Goal: Information Seeking & Learning: Learn about a topic

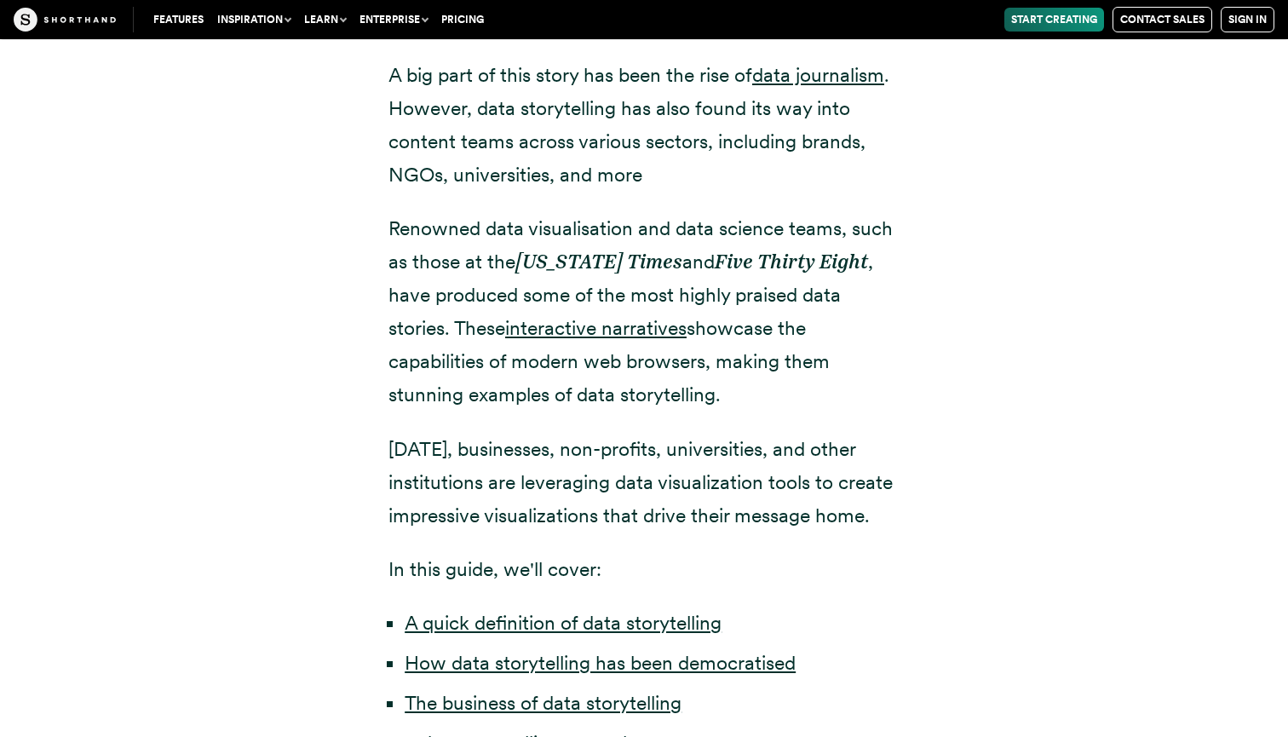
scroll to position [925, 0]
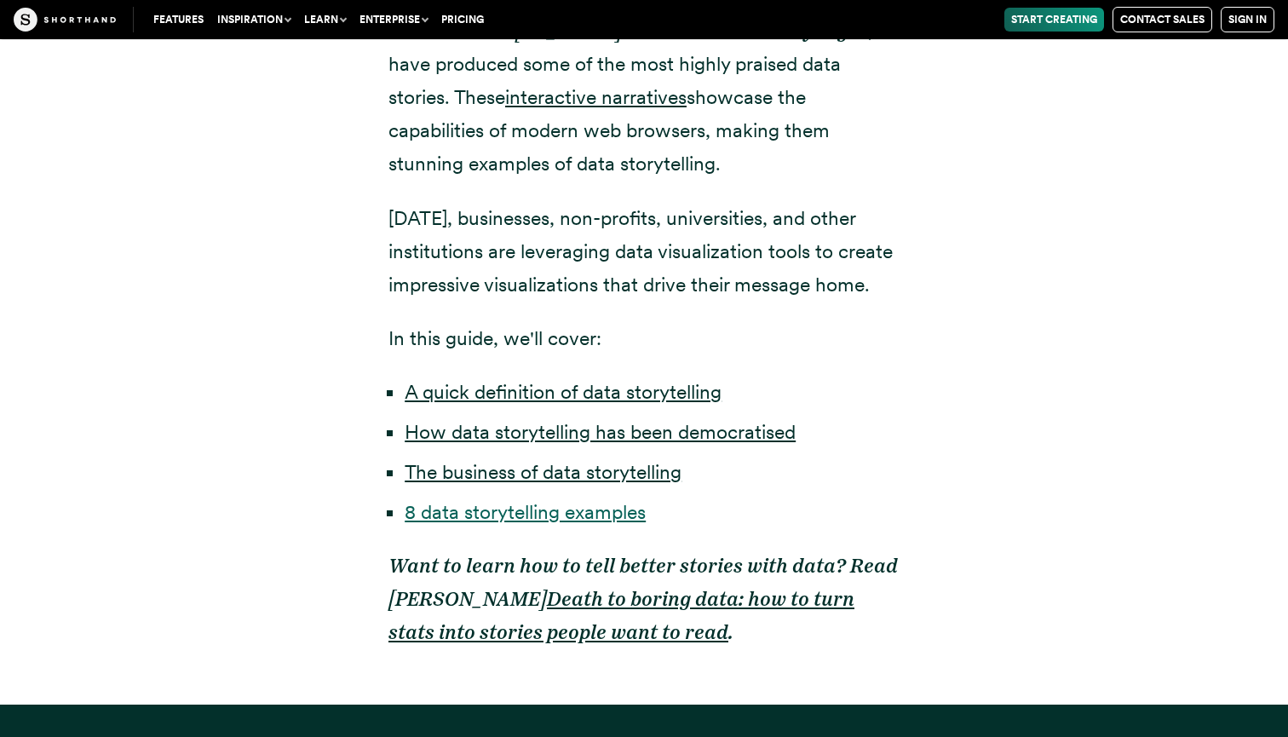
click at [626, 517] on link "8 data storytelling examples" at bounding box center [524, 512] width 241 height 24
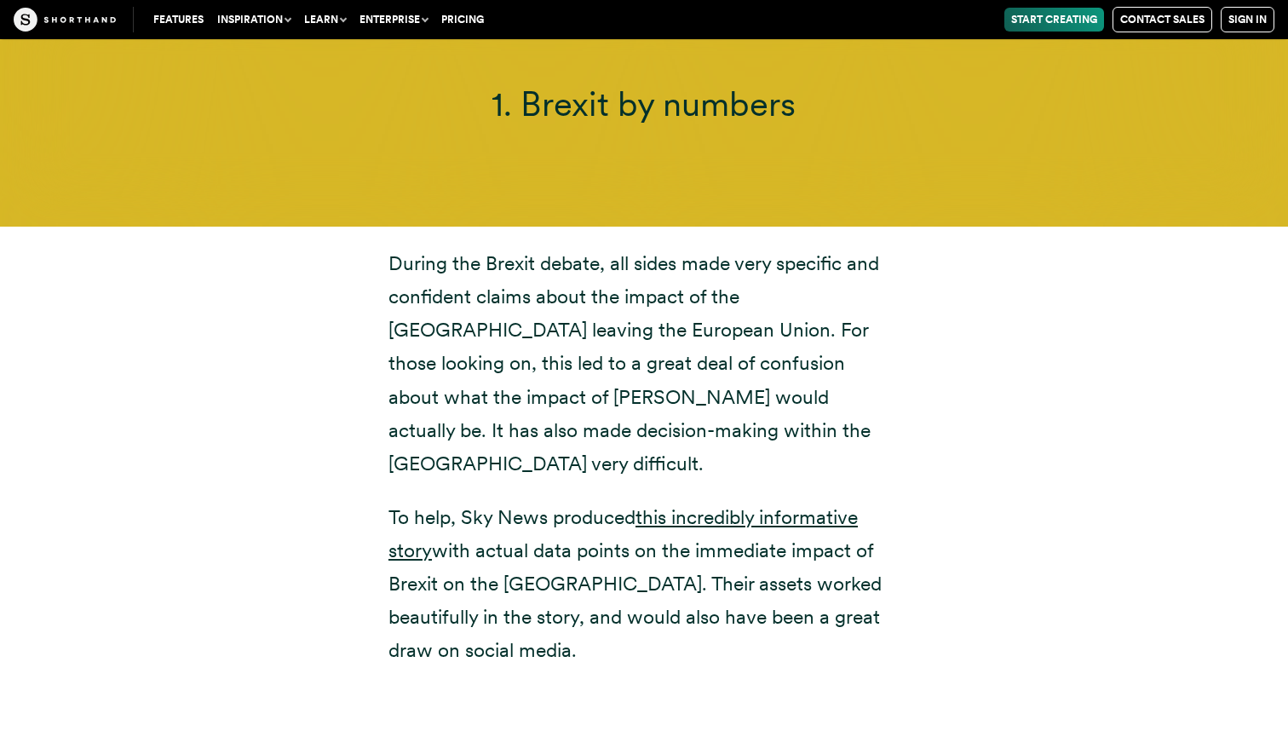
scroll to position [6289, 0]
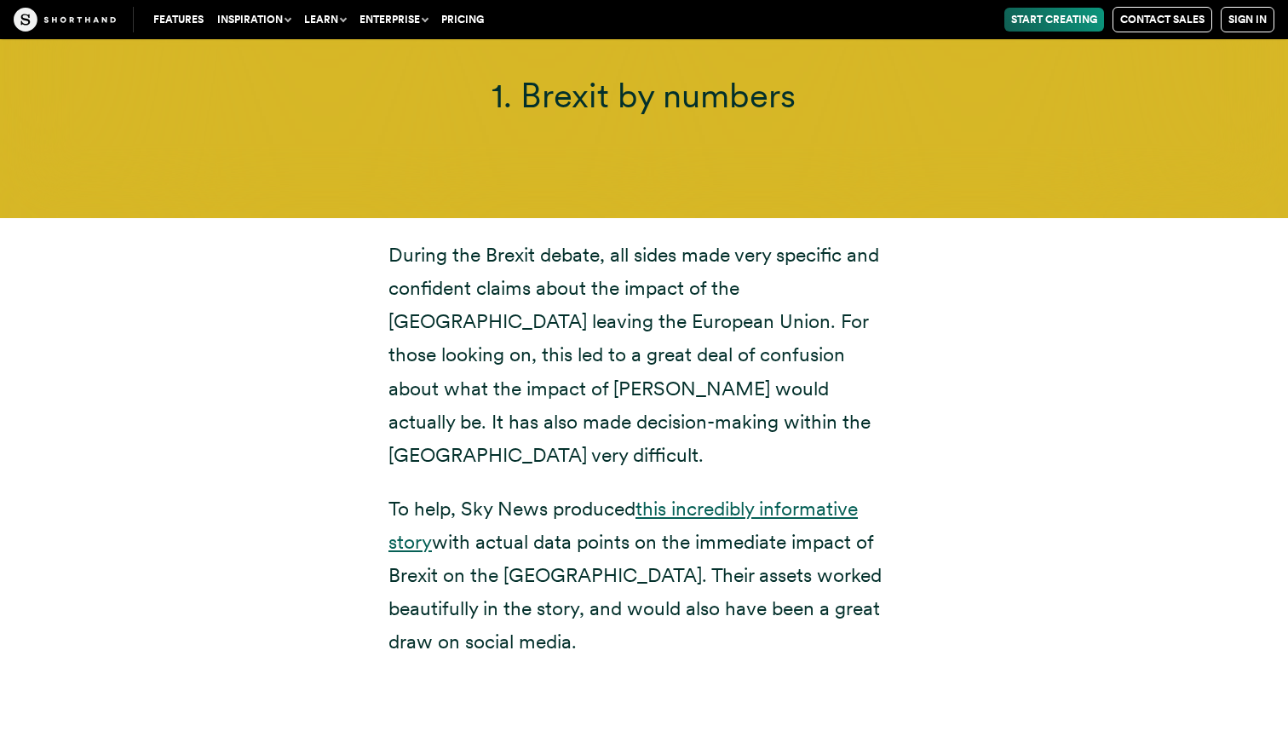
click at [765, 496] on link "this incredibly informative story" at bounding box center [622, 524] width 469 height 57
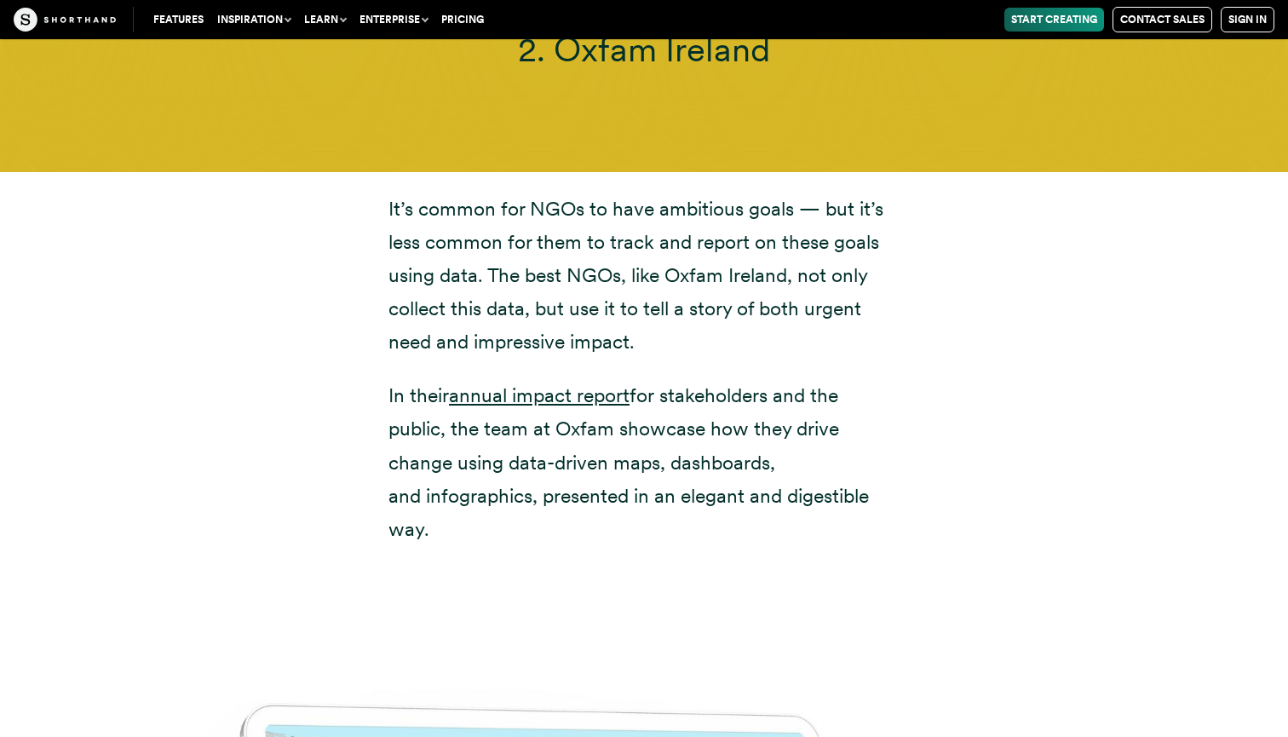
scroll to position [8563, 0]
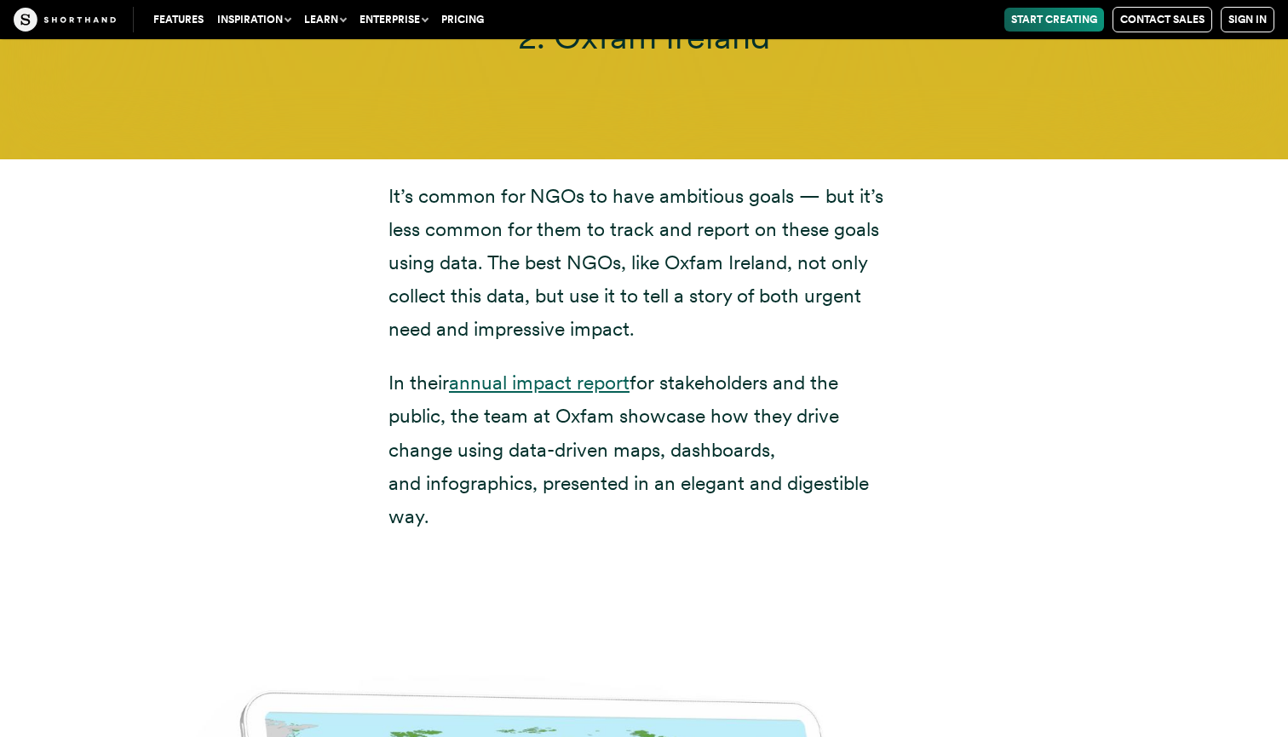
click at [571, 370] on link "annual impact report" at bounding box center [539, 382] width 181 height 24
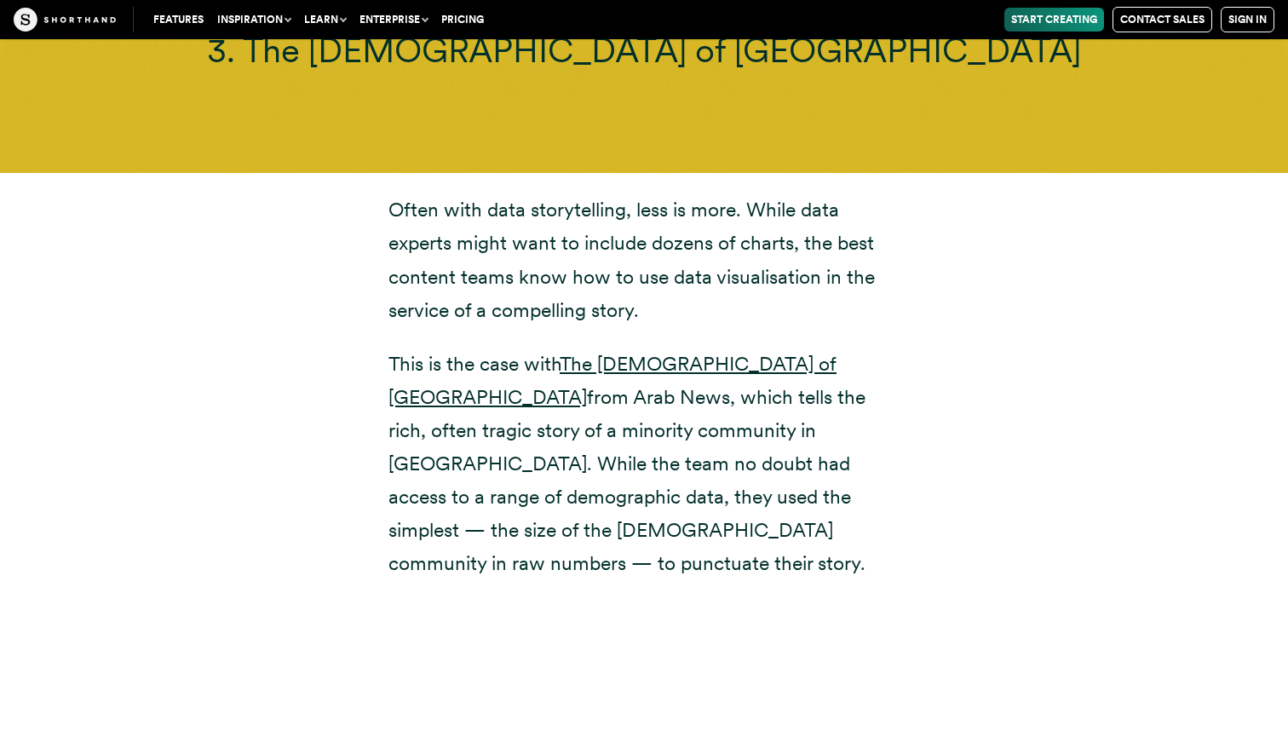
scroll to position [10709, 0]
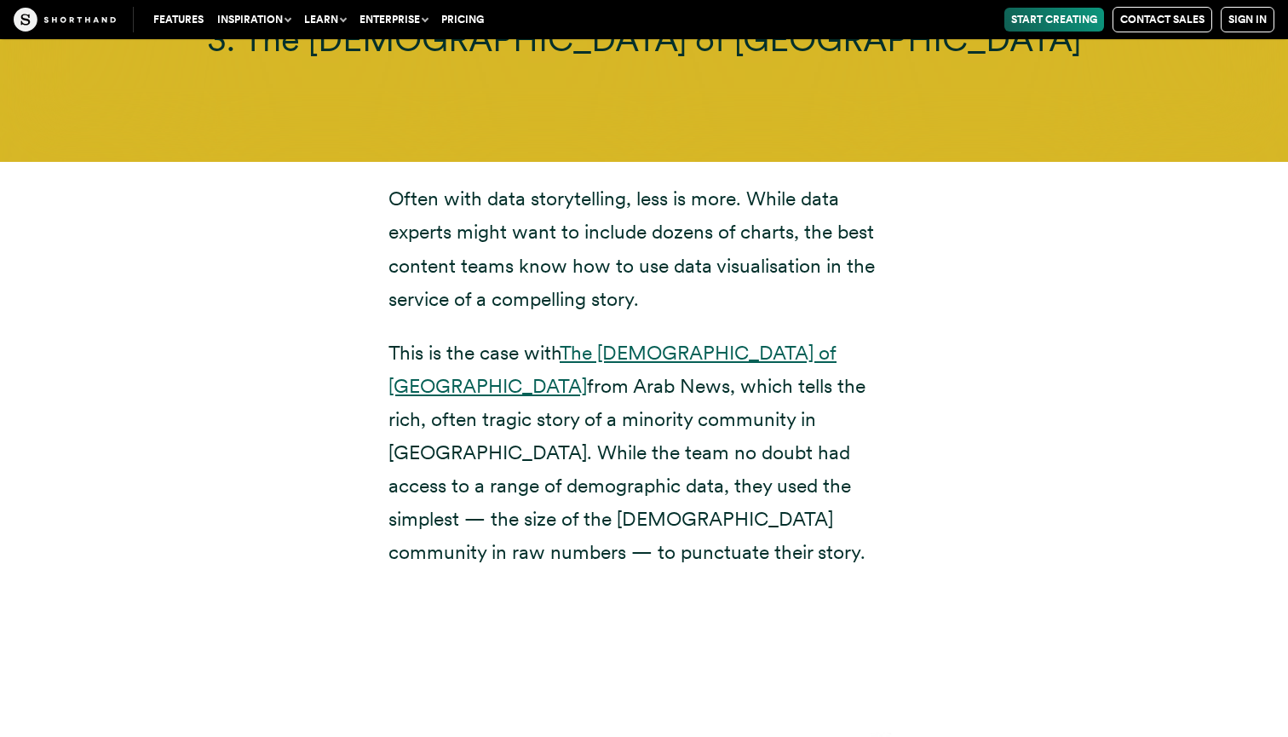
click at [690, 341] on link "The [DEMOGRAPHIC_DATA] of [GEOGRAPHIC_DATA]" at bounding box center [612, 369] width 448 height 57
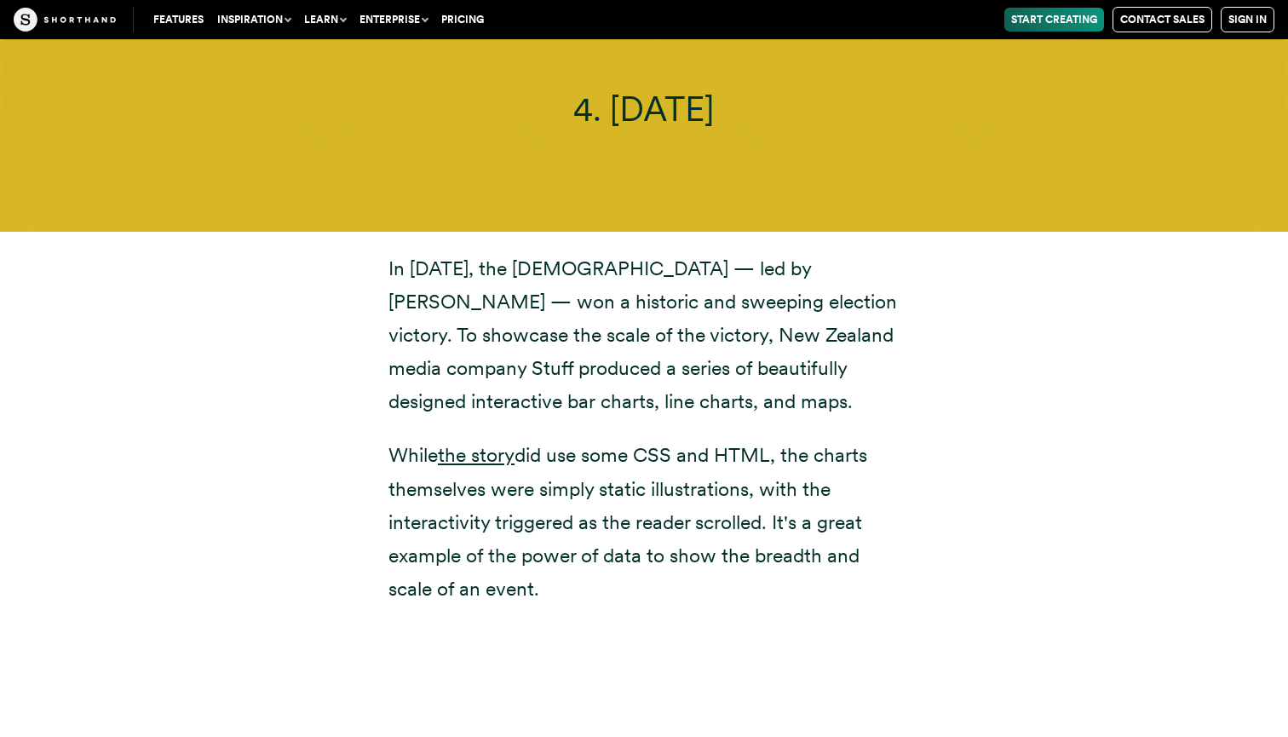
scroll to position [12820, 0]
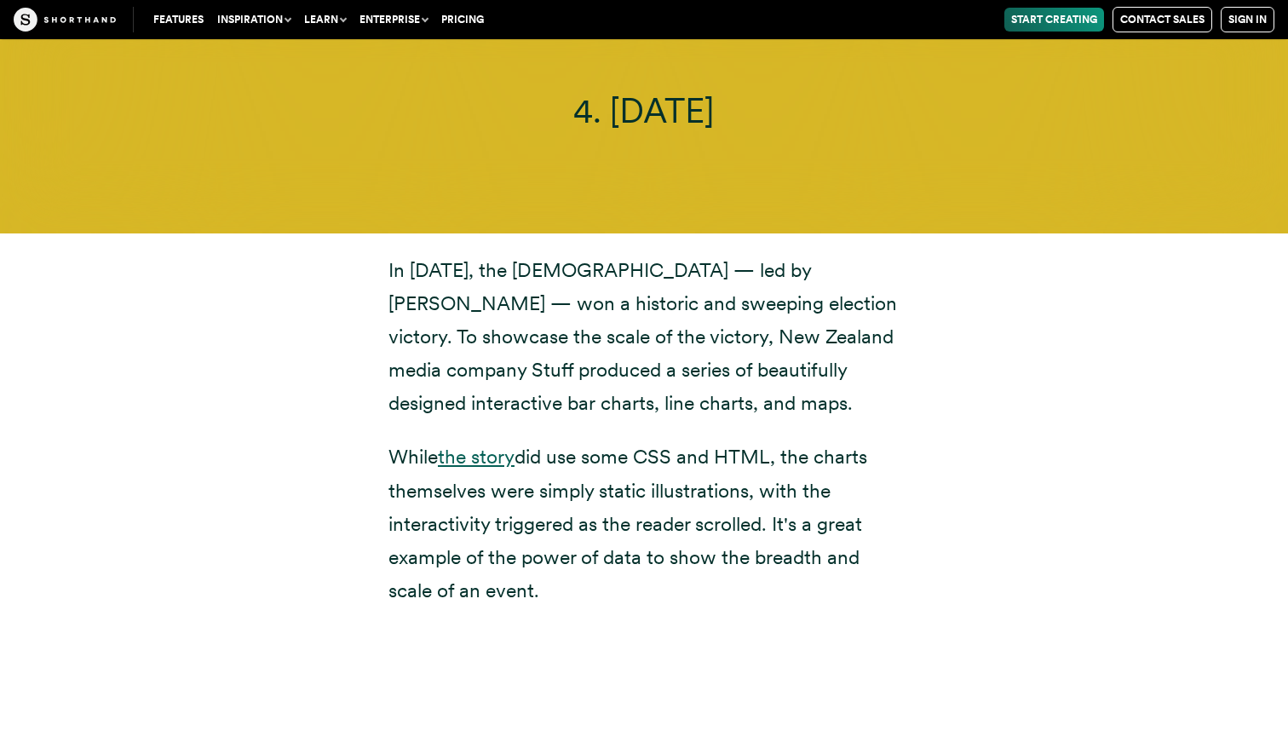
click at [484, 445] on link "the story" at bounding box center [476, 457] width 77 height 24
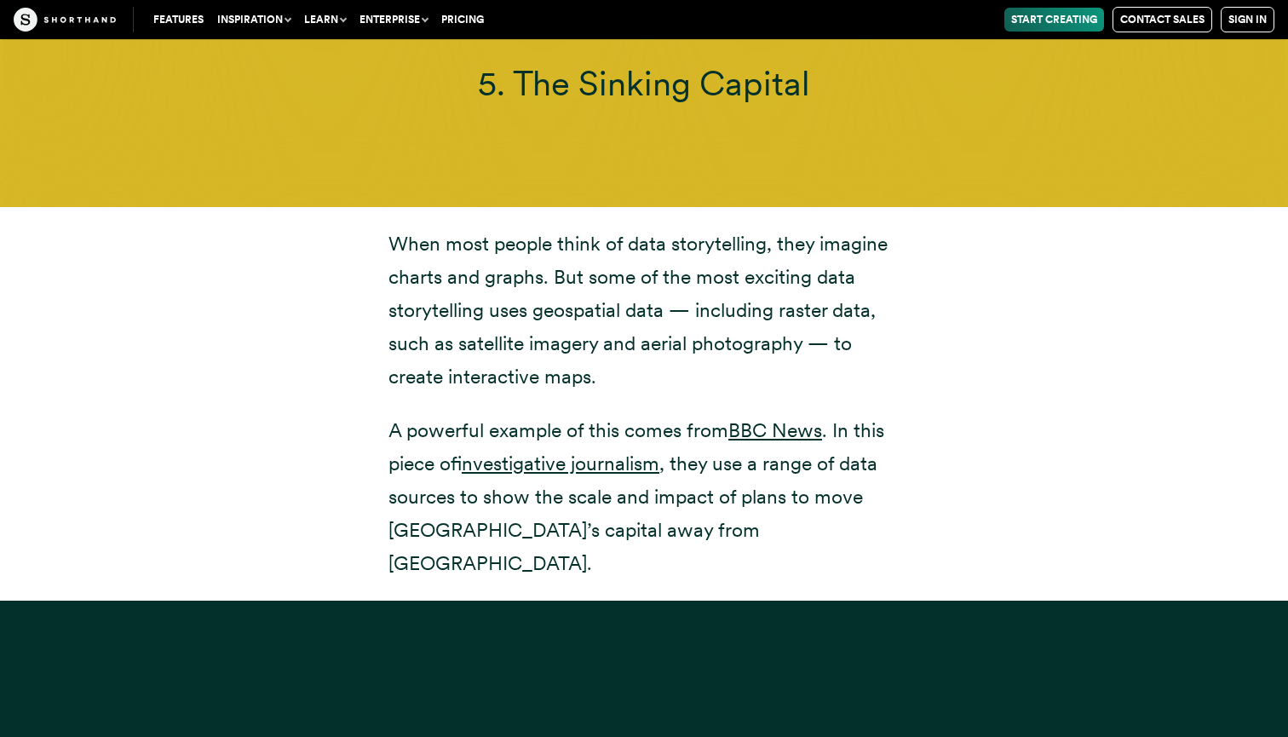
scroll to position [15013, 0]
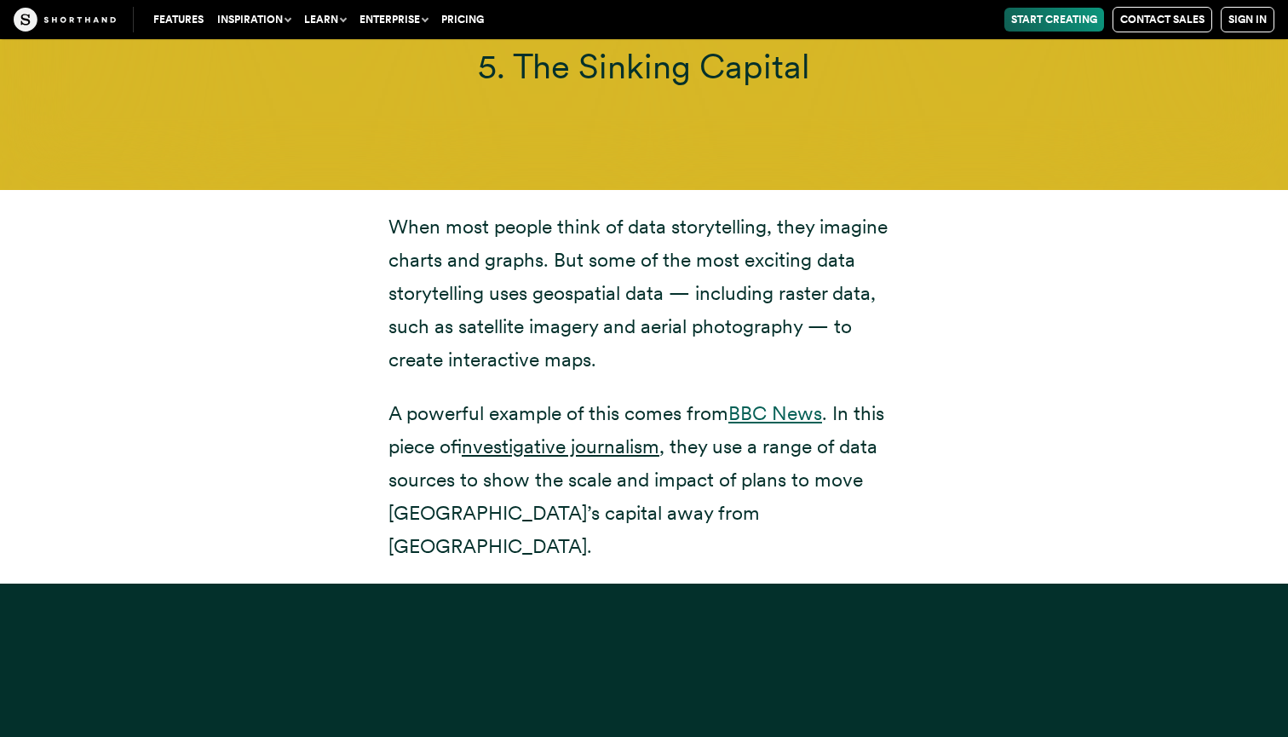
click at [771, 401] on link "BBC News" at bounding box center [775, 413] width 94 height 24
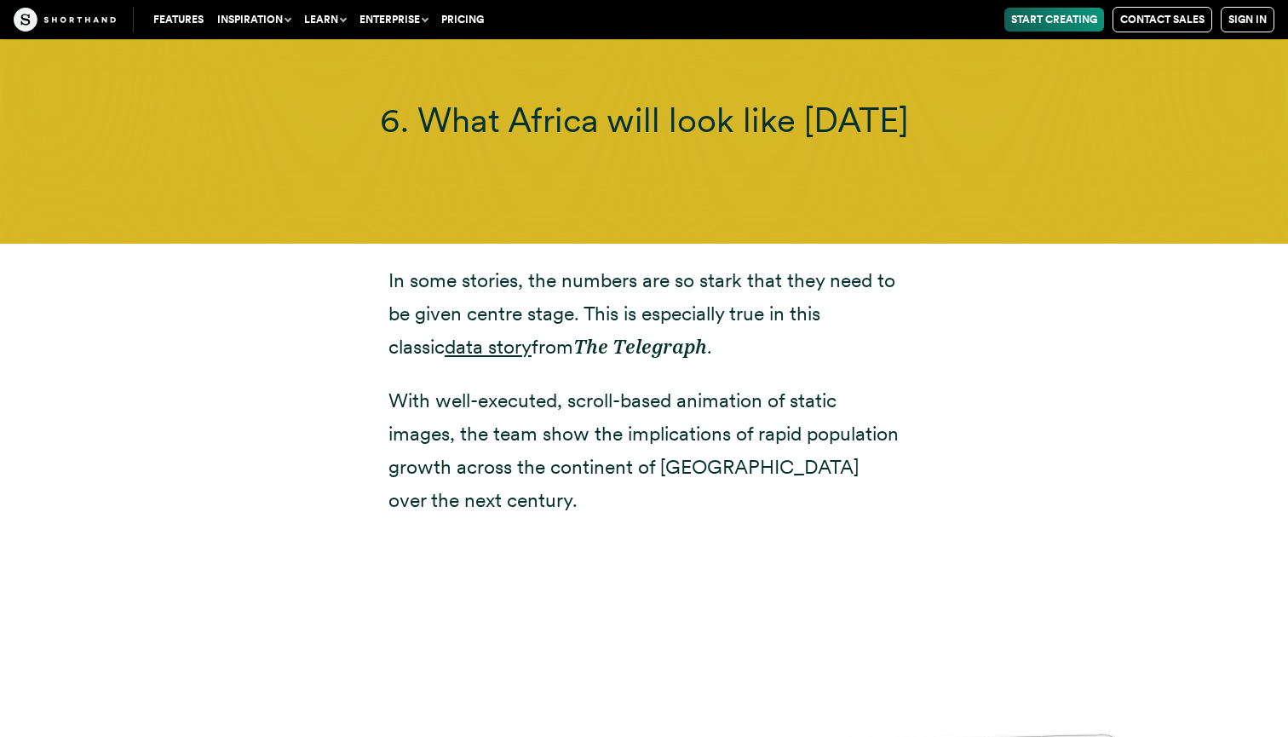
scroll to position [16336, 0]
click at [449, 334] on link "data story" at bounding box center [488, 346] width 87 height 24
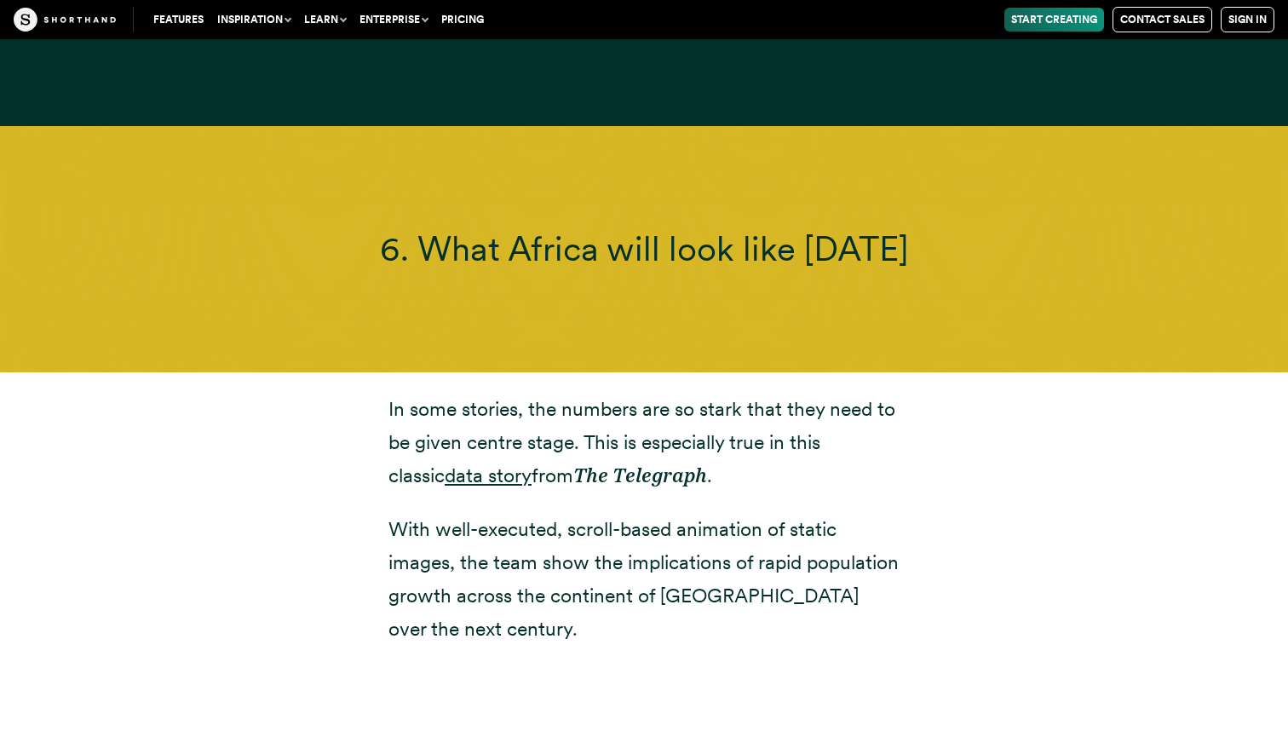
scroll to position [16266, 0]
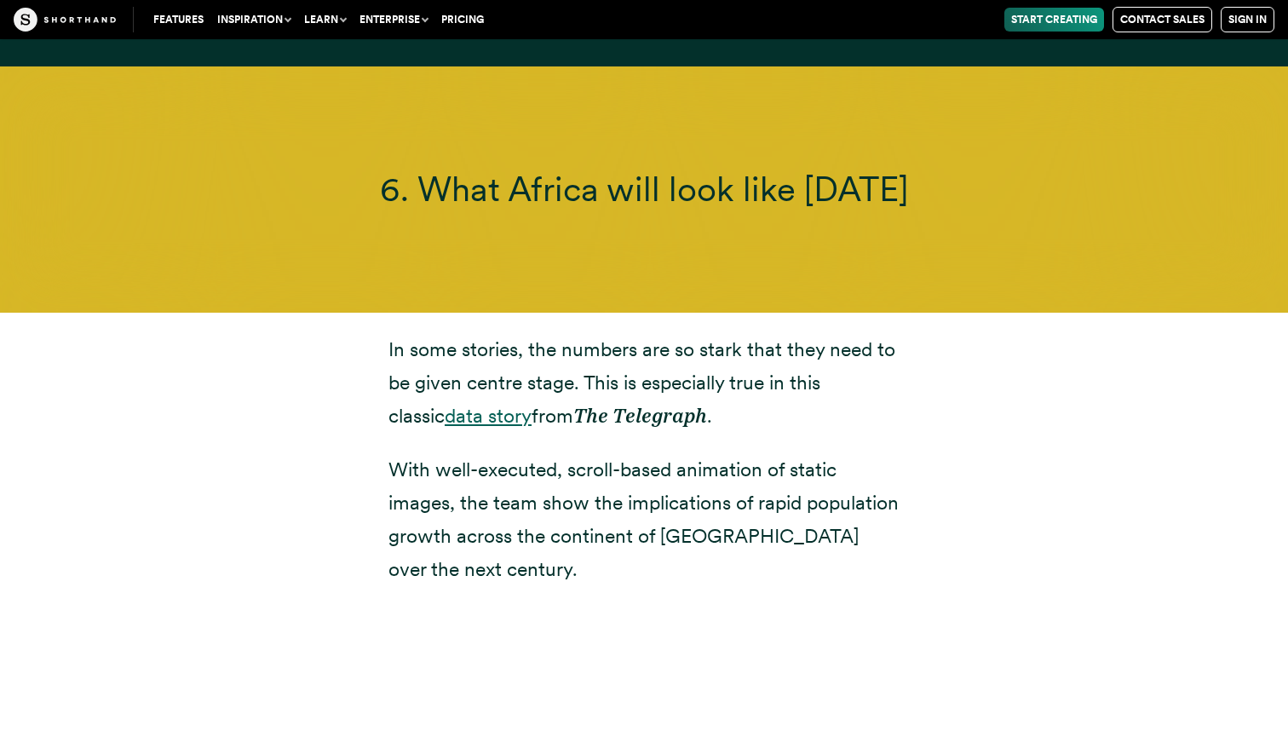
click at [459, 404] on link "data story" at bounding box center [488, 416] width 87 height 24
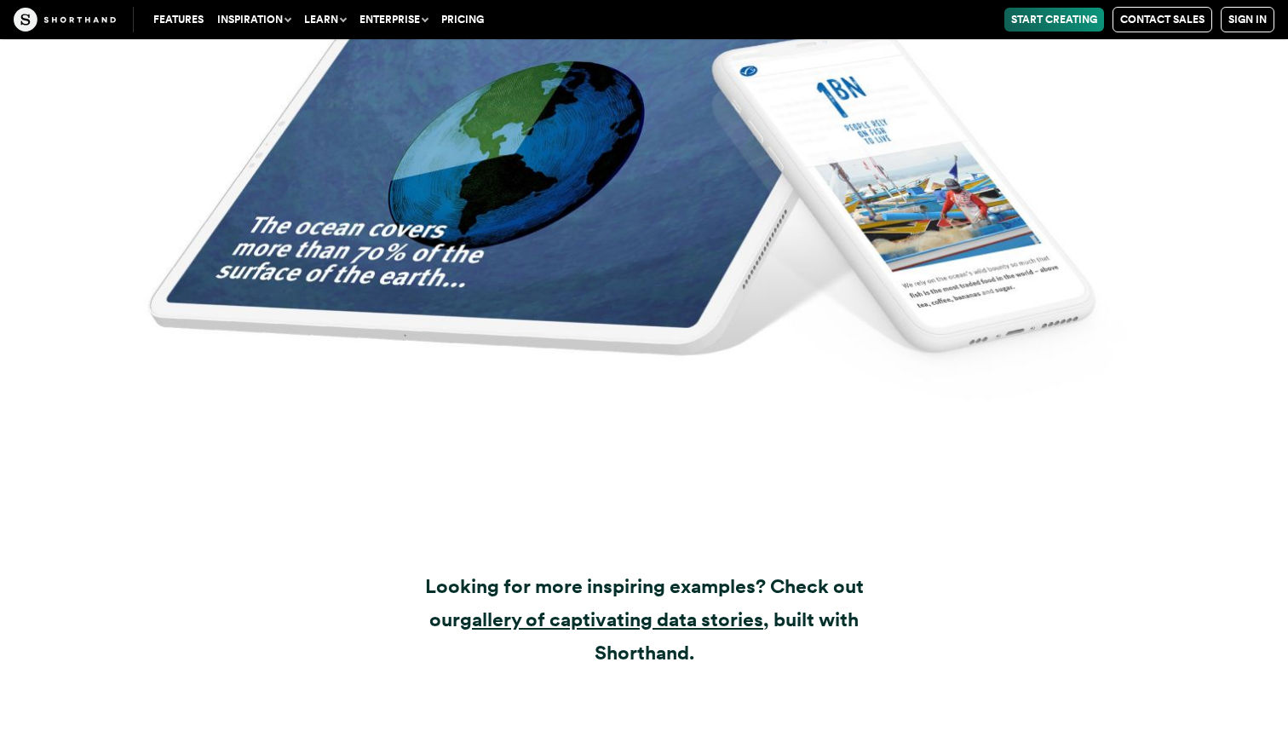
scroll to position [22212, 0]
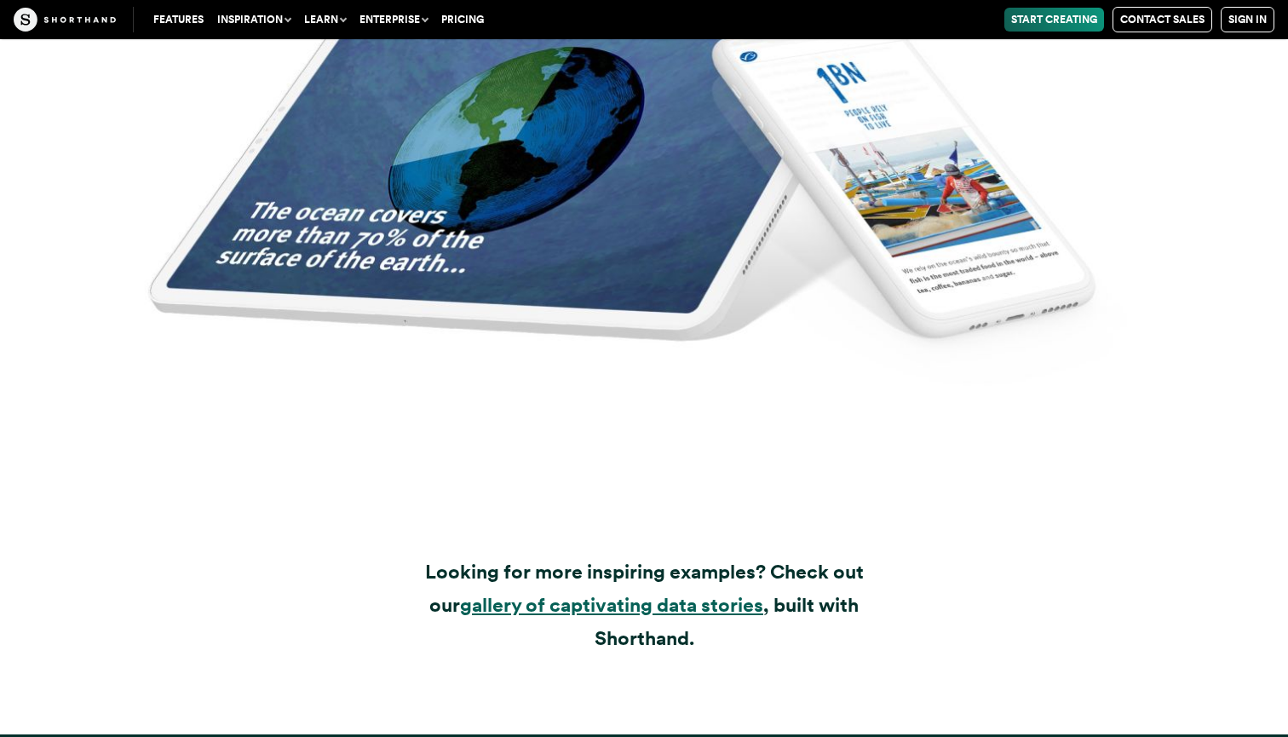
click at [596, 593] on strong "gallery of captivating data stories" at bounding box center [611, 605] width 303 height 24
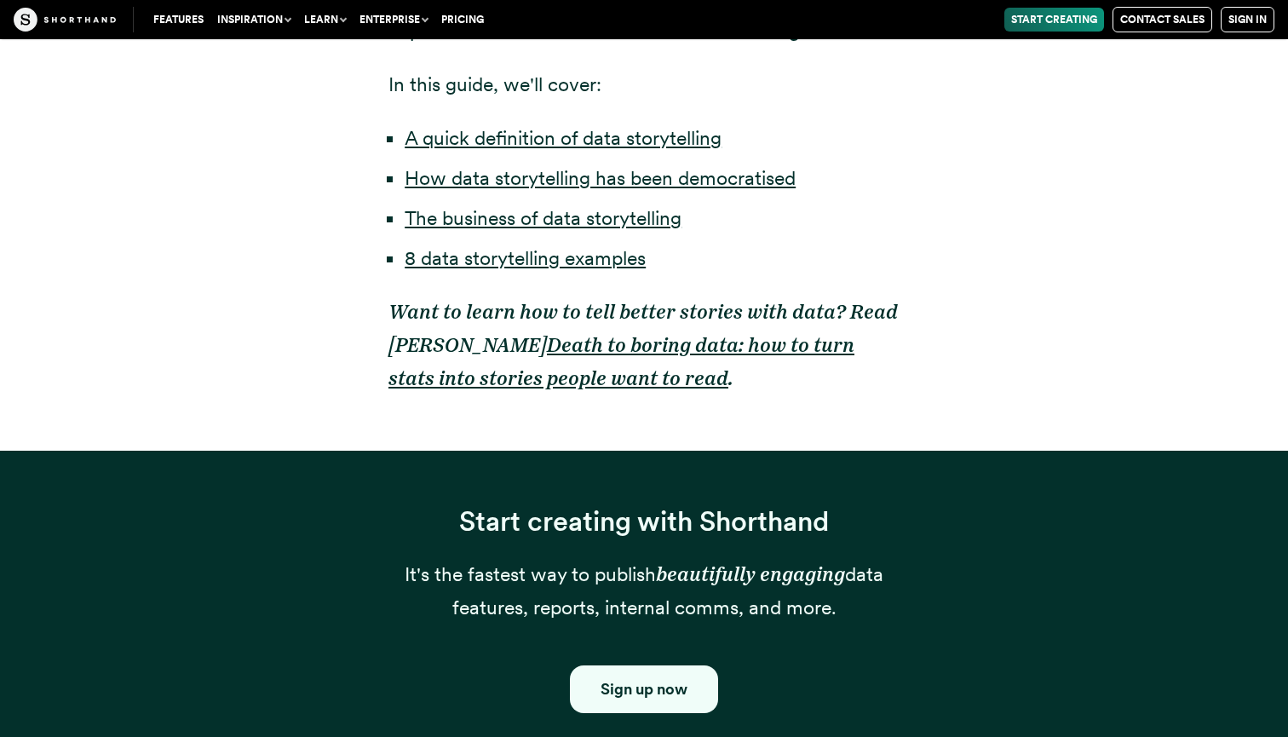
scroll to position [1607, 0]
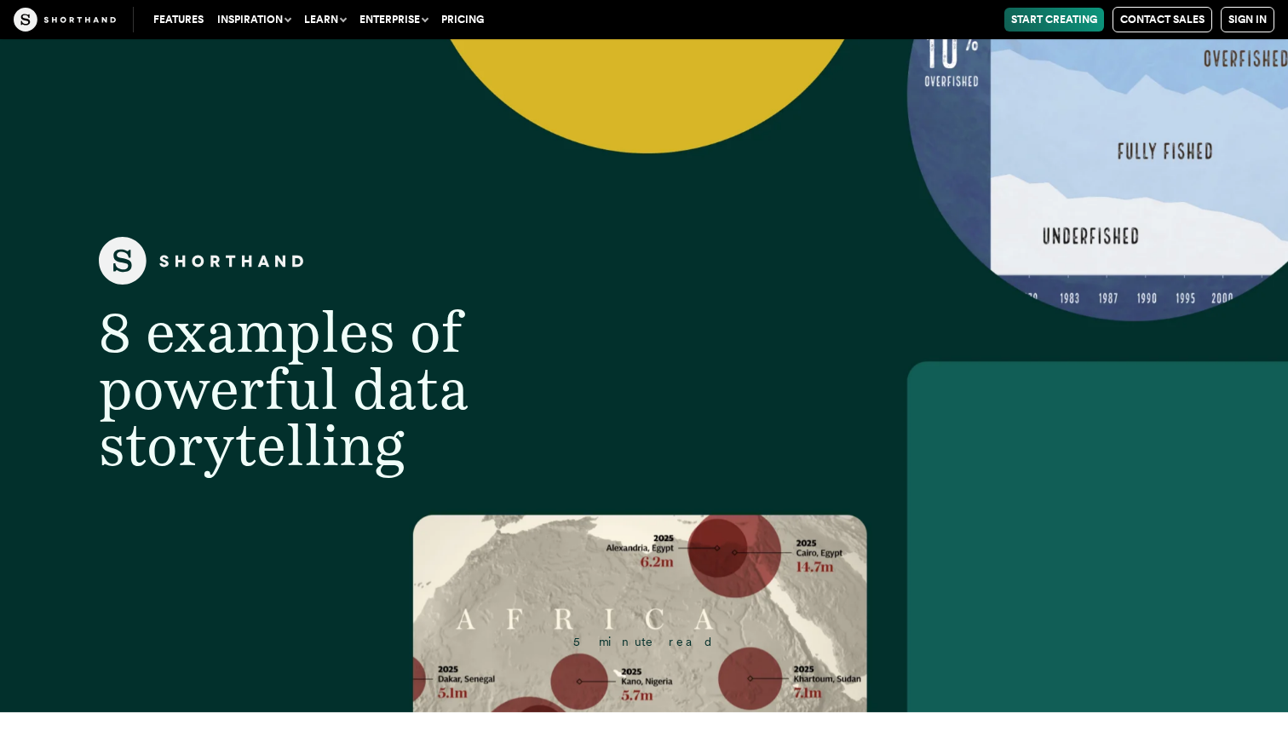
scroll to position [26, 0]
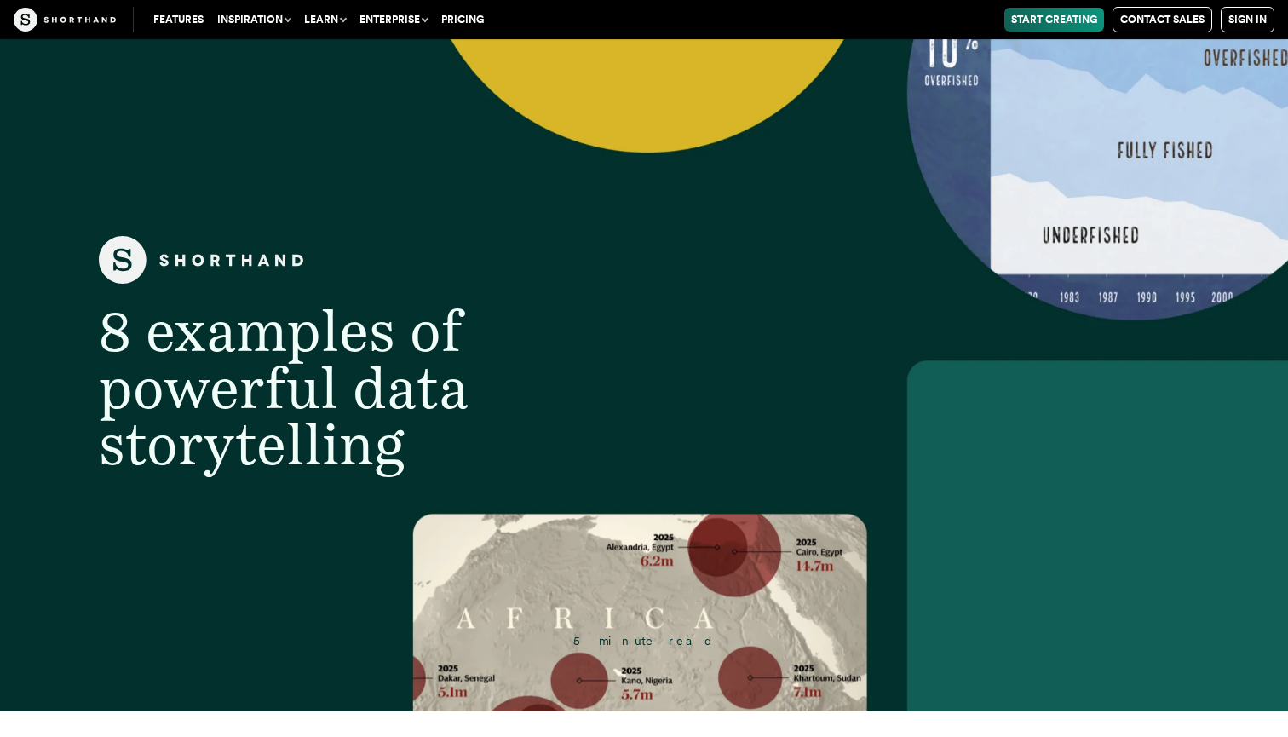
click at [452, 15] on link "Pricing" at bounding box center [462, 20] width 56 height 24
